Goal: Go to known website: Access a specific website the user already knows

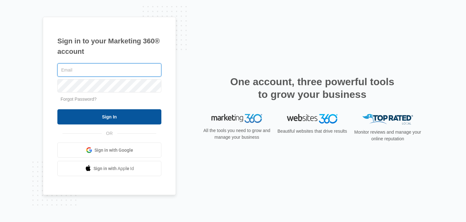
type input "[PERSON_NAME][EMAIL_ADDRESS][PERSON_NAME][DOMAIN_NAME]"
click at [100, 117] on body "Sign in to your Marketing 360® account david.korecki@madwire.com Forgot Passwor…" at bounding box center [233, 111] width 466 height 222
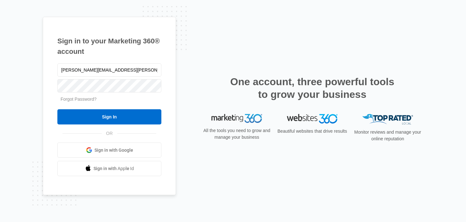
click at [108, 152] on span "Sign in with Google" at bounding box center [113, 150] width 39 height 7
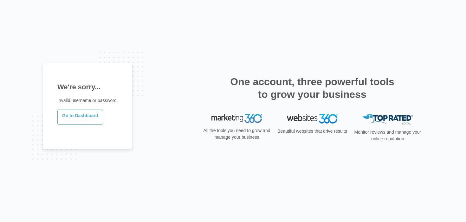
click at [84, 117] on link "Go to Dashboard" at bounding box center [80, 117] width 46 height 15
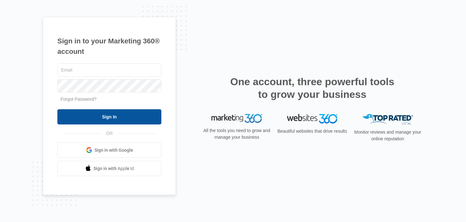
type input "[PERSON_NAME][EMAIL_ADDRESS][PERSON_NAME][DOMAIN_NAME]"
click at [106, 116] on body "Sign in to your Marketing 360® account david.korecki@madwire.com Forgot Passwor…" at bounding box center [233, 111] width 466 height 222
click at [101, 118] on input "Sign In" at bounding box center [109, 116] width 104 height 15
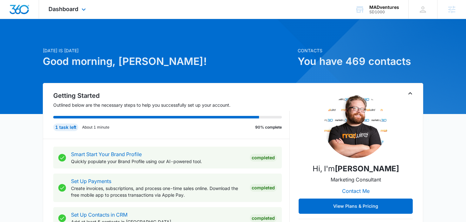
click at [23, 8] on img "Dashboard" at bounding box center [19, 10] width 20 height 10
click at [381, 10] on div "SD1000" at bounding box center [384, 12] width 30 height 4
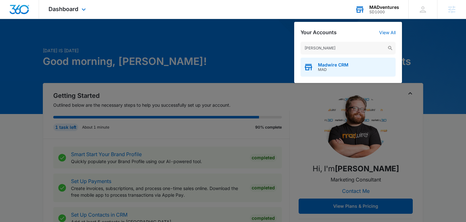
type input "[PERSON_NAME]"
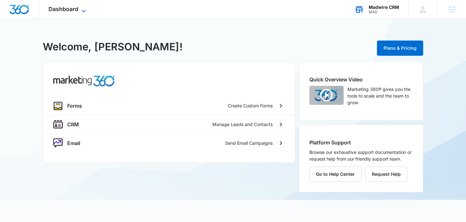
click at [64, 8] on span "Dashboard" at bounding box center [63, 9] width 30 height 7
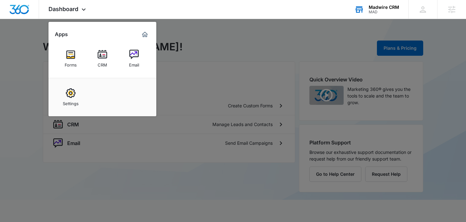
click at [375, 9] on div "Madwire CRM" at bounding box center [384, 7] width 30 height 5
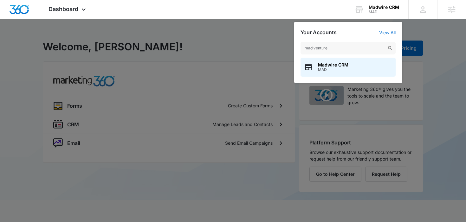
type input "mad ventures"
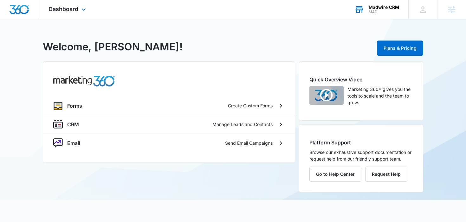
click at [378, 7] on div "Madwire CRM" at bounding box center [384, 7] width 30 height 5
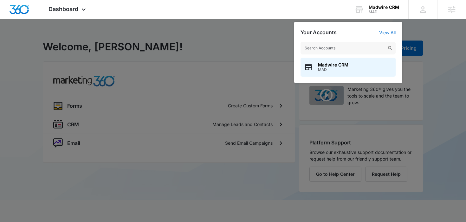
click at [339, 49] on input "text" at bounding box center [347, 48] width 95 height 13
type input "madv"
click at [324, 69] on span "SD1000" at bounding box center [333, 69] width 30 height 4
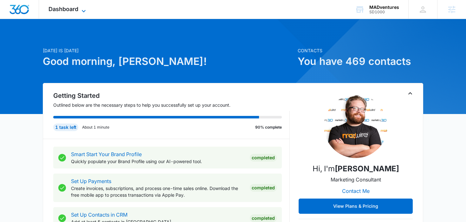
click at [67, 9] on span "Dashboard" at bounding box center [63, 9] width 30 height 7
